Goal: Navigation & Orientation: Find specific page/section

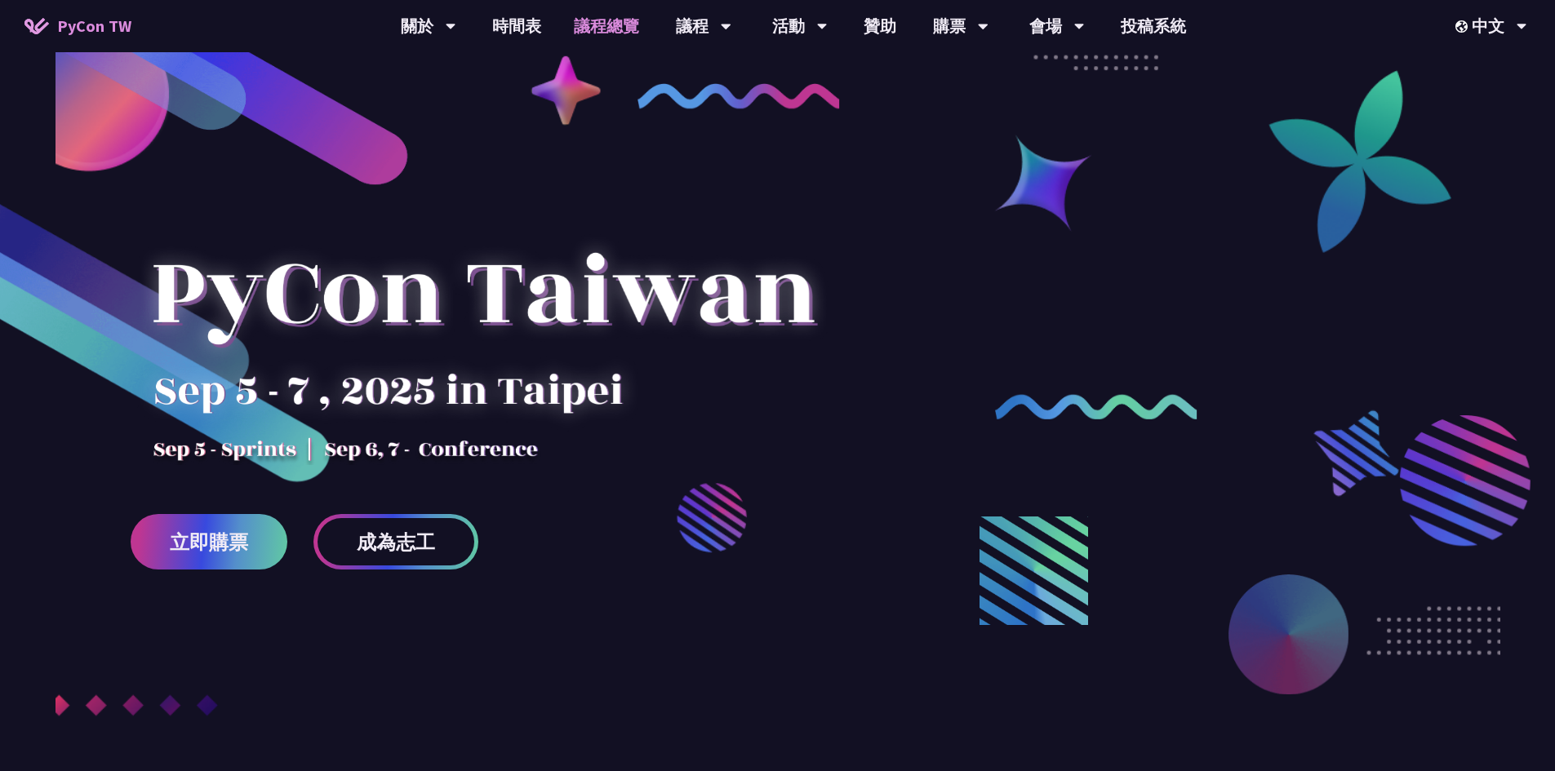
click at [588, 26] on link "議程總覽" at bounding box center [606, 26] width 98 height 52
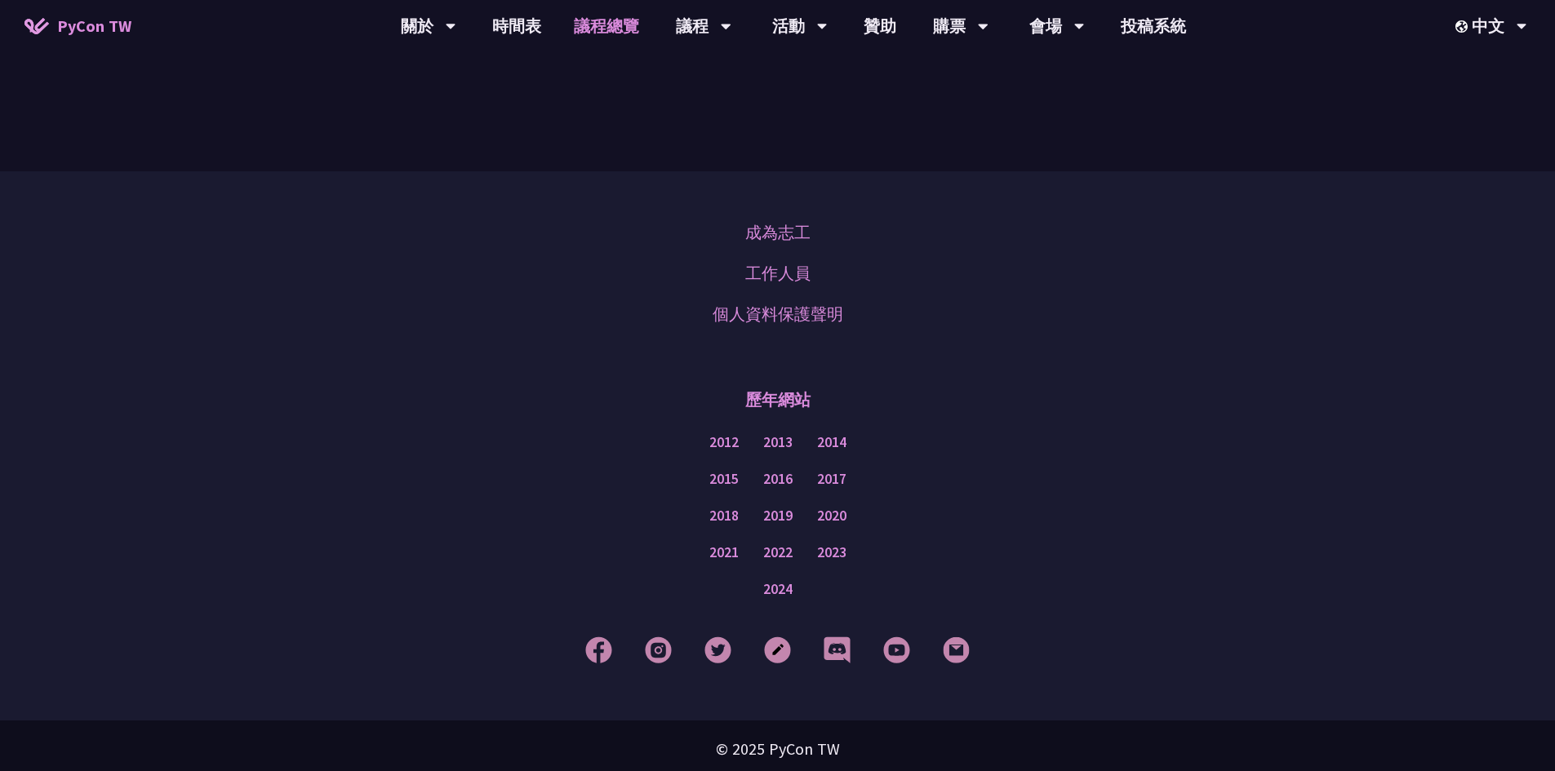
scroll to position [1987, 0]
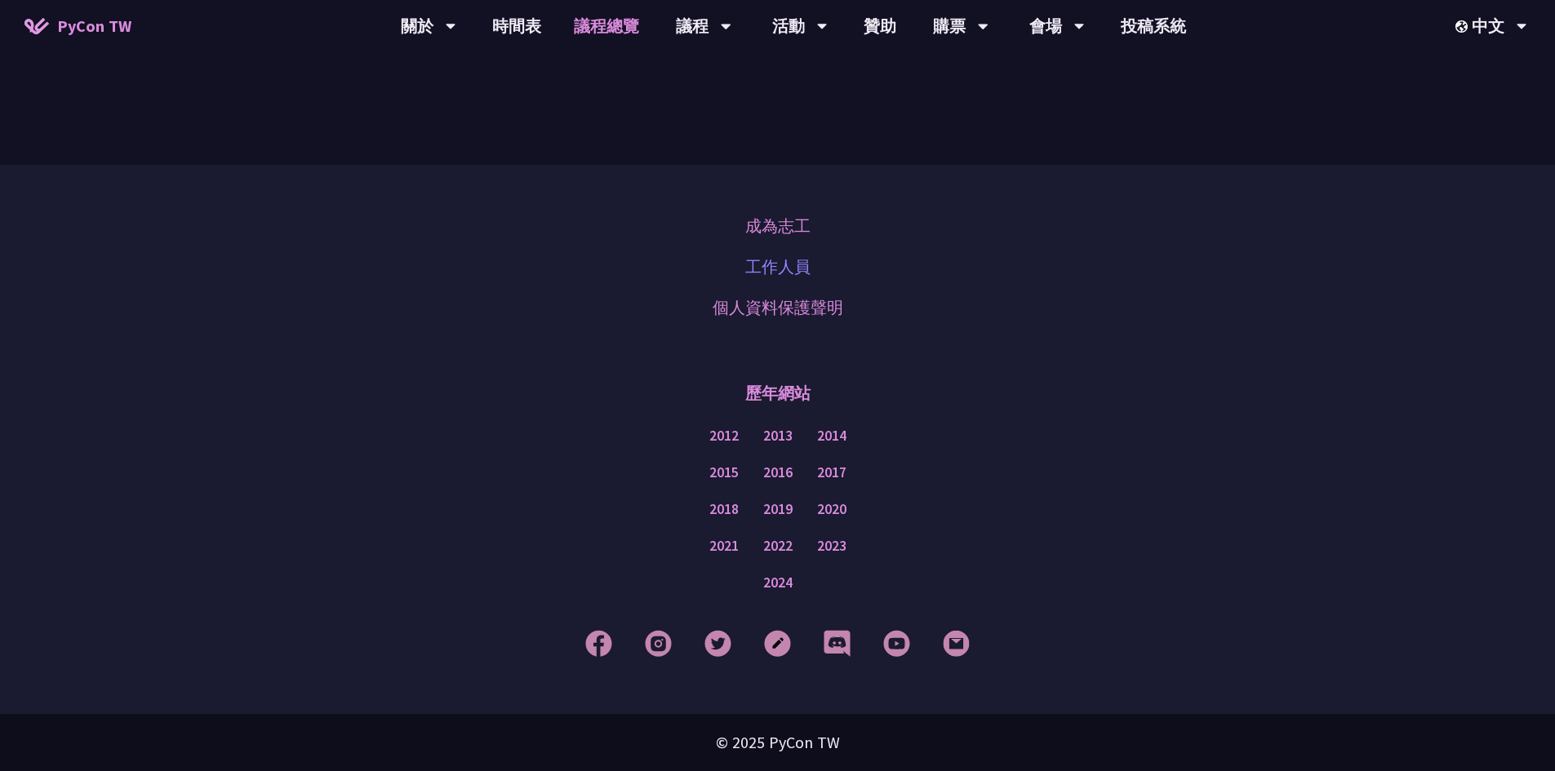
click at [770, 269] on link "工作人員" at bounding box center [777, 267] width 65 height 24
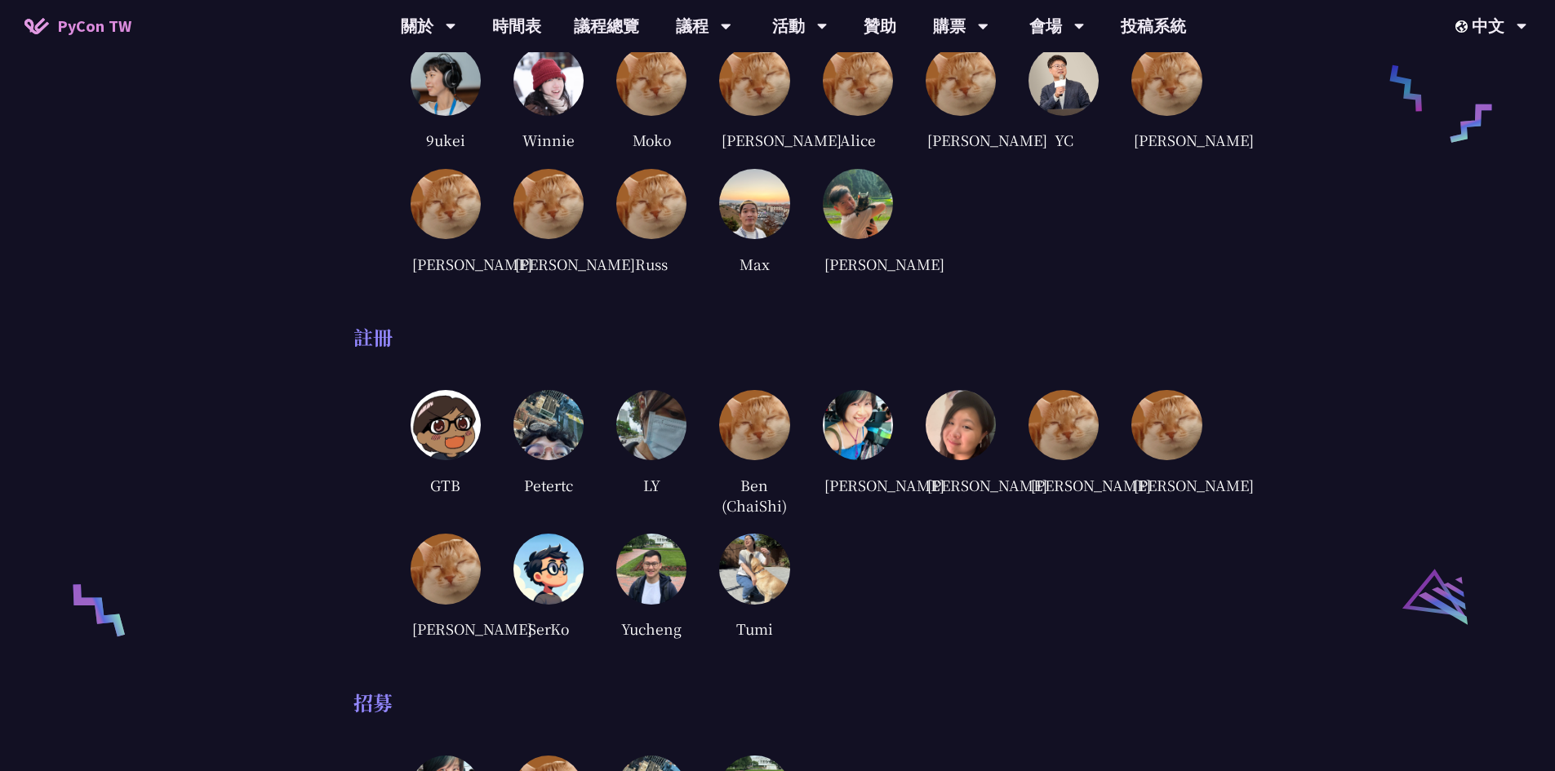
scroll to position [2367, 0]
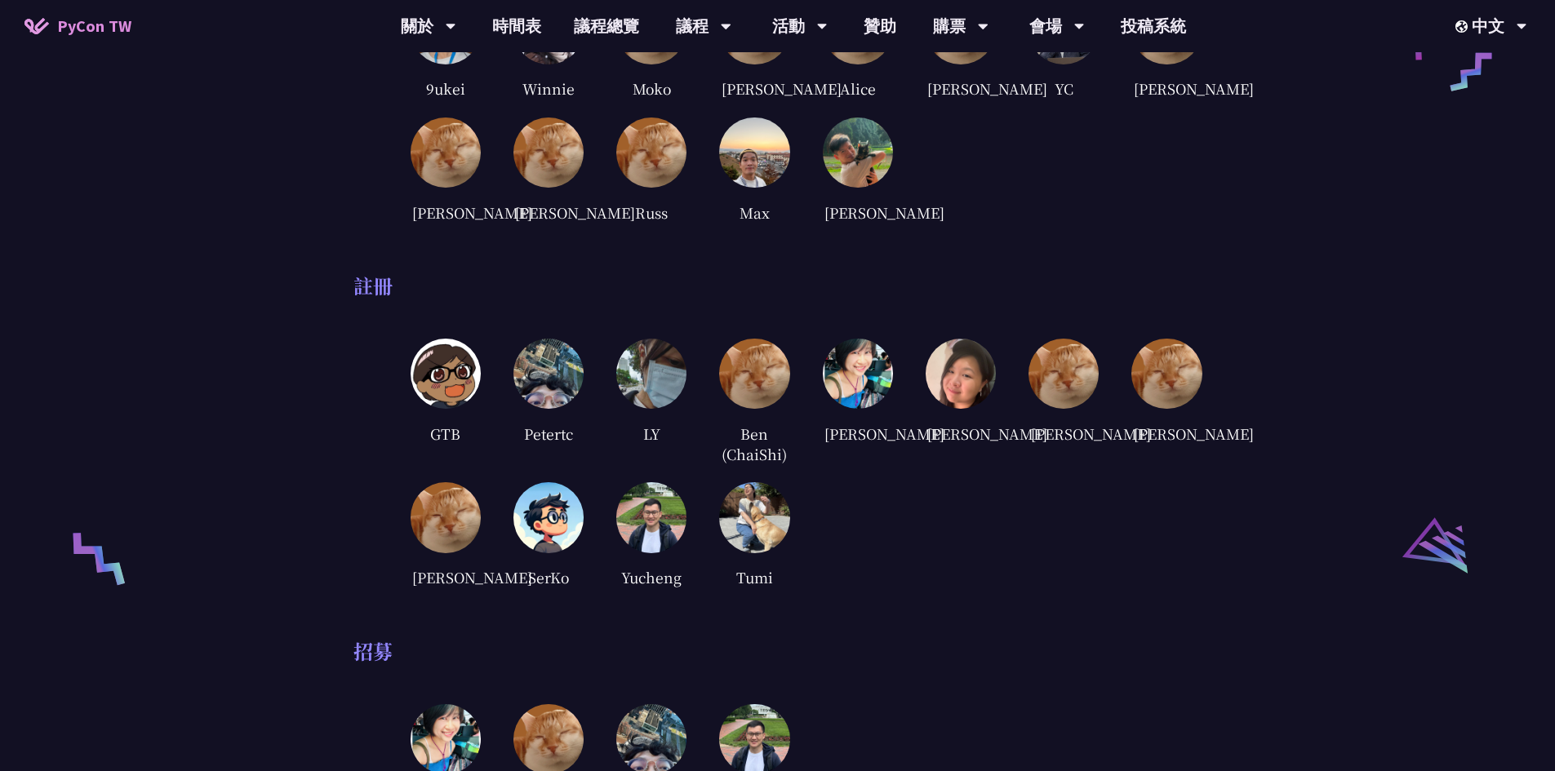
drag, startPoint x: 523, startPoint y: 473, endPoint x: 571, endPoint y: 476, distance: 48.2
click at [571, 446] on div "Petertc" at bounding box center [548, 433] width 70 height 24
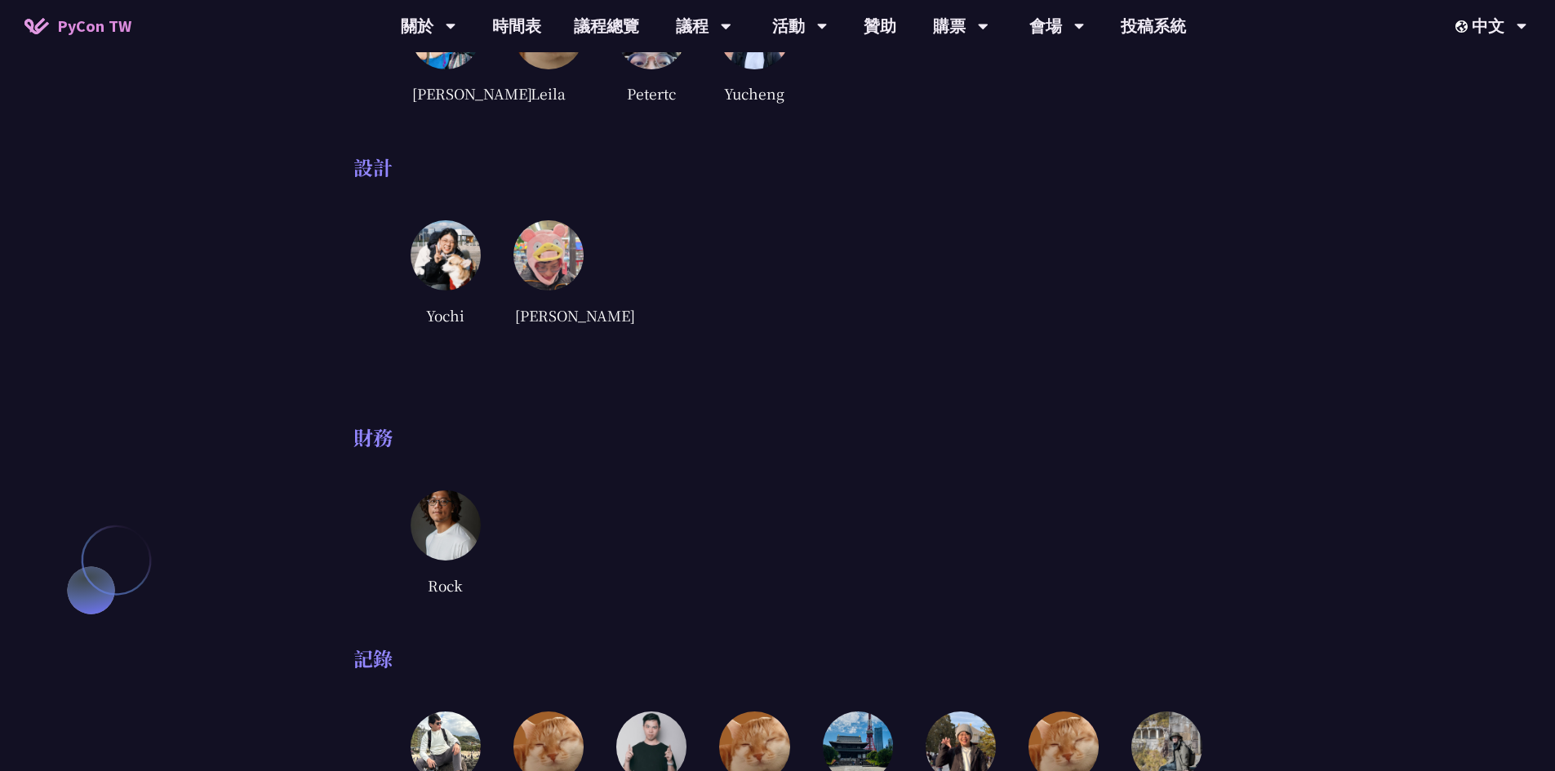
scroll to position [3265, 0]
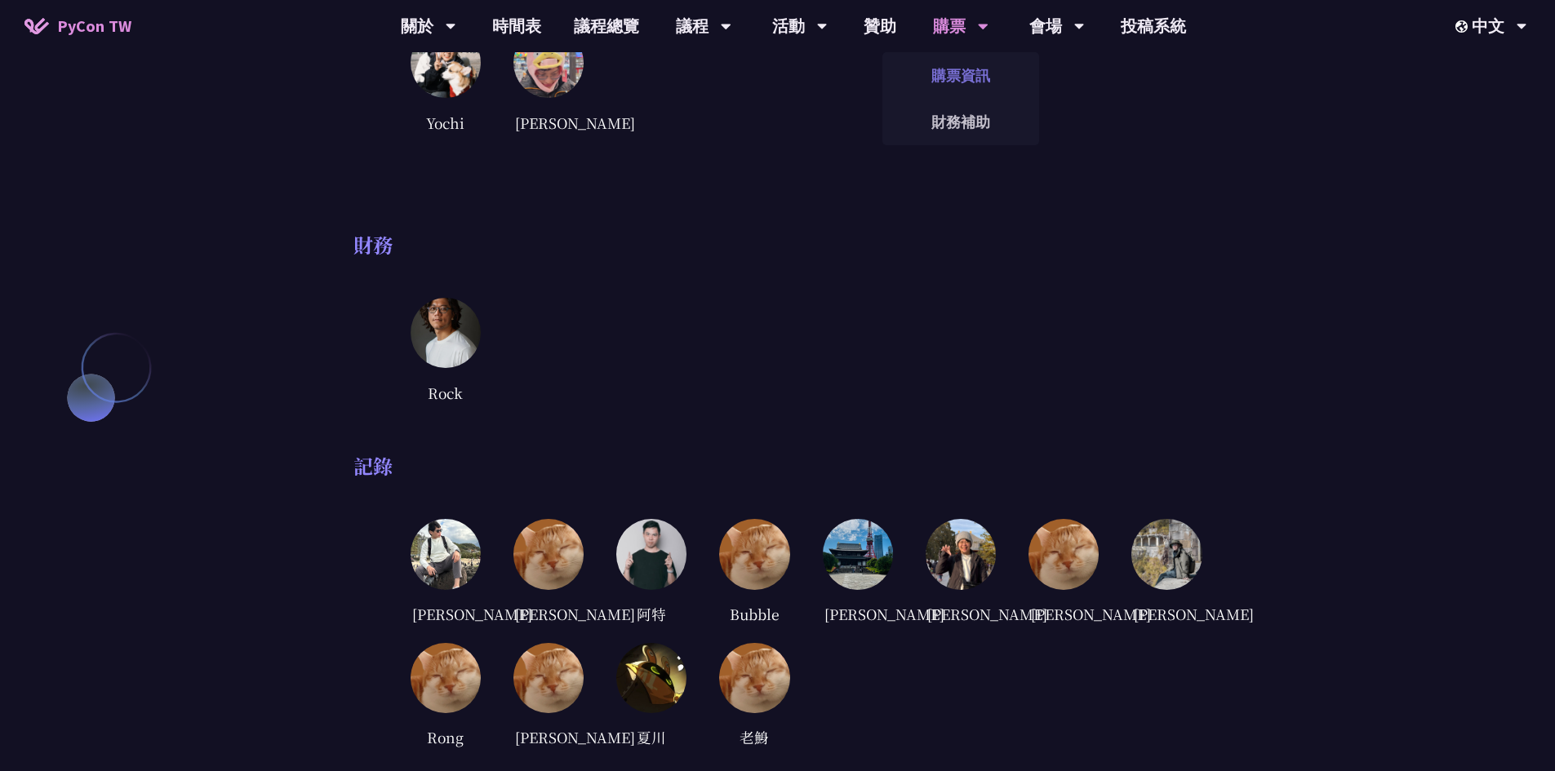
click at [959, 80] on link "購票資訊" at bounding box center [960, 75] width 157 height 38
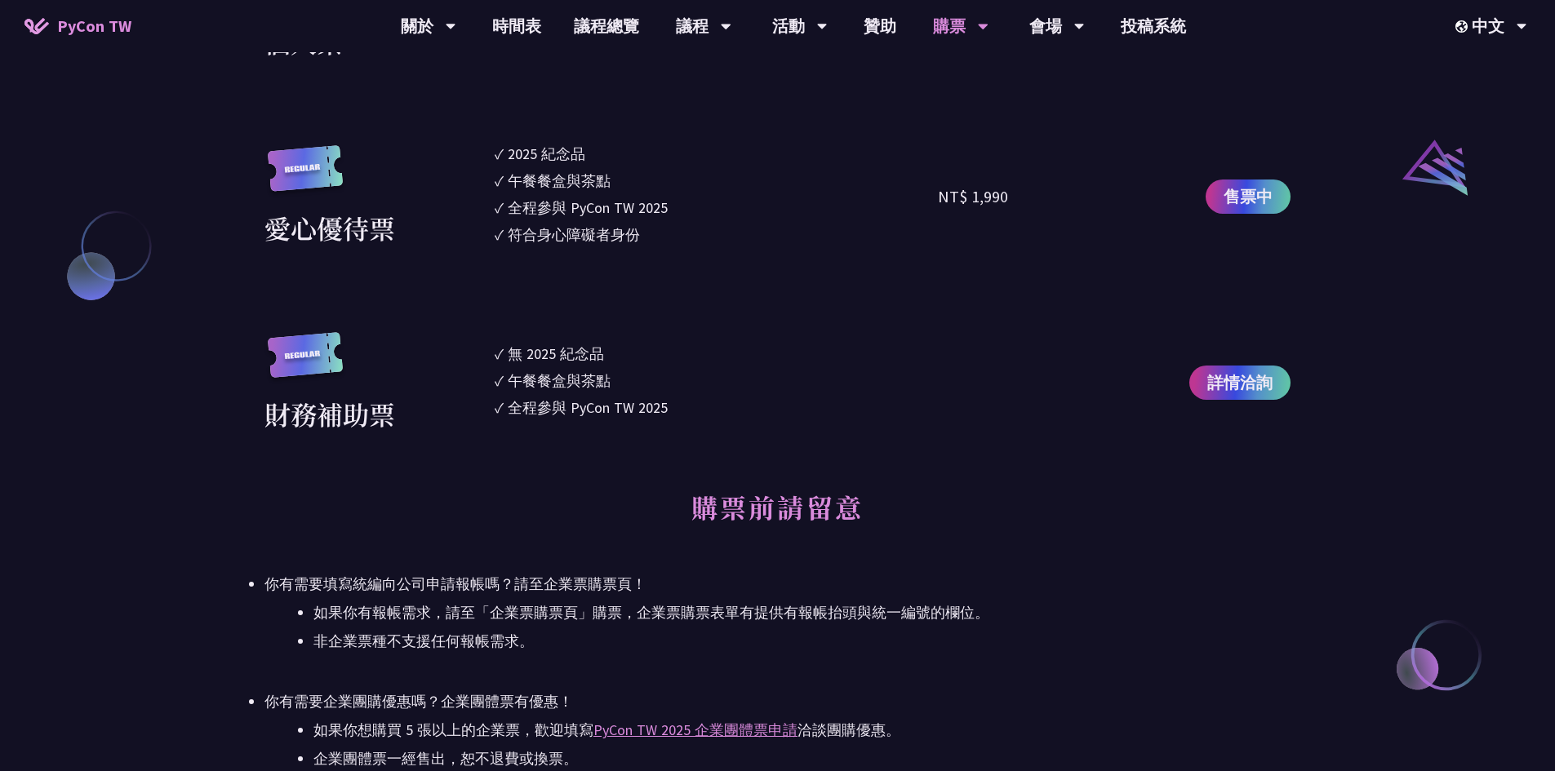
scroll to position [2204, 0]
